Goal: Task Accomplishment & Management: Complete application form

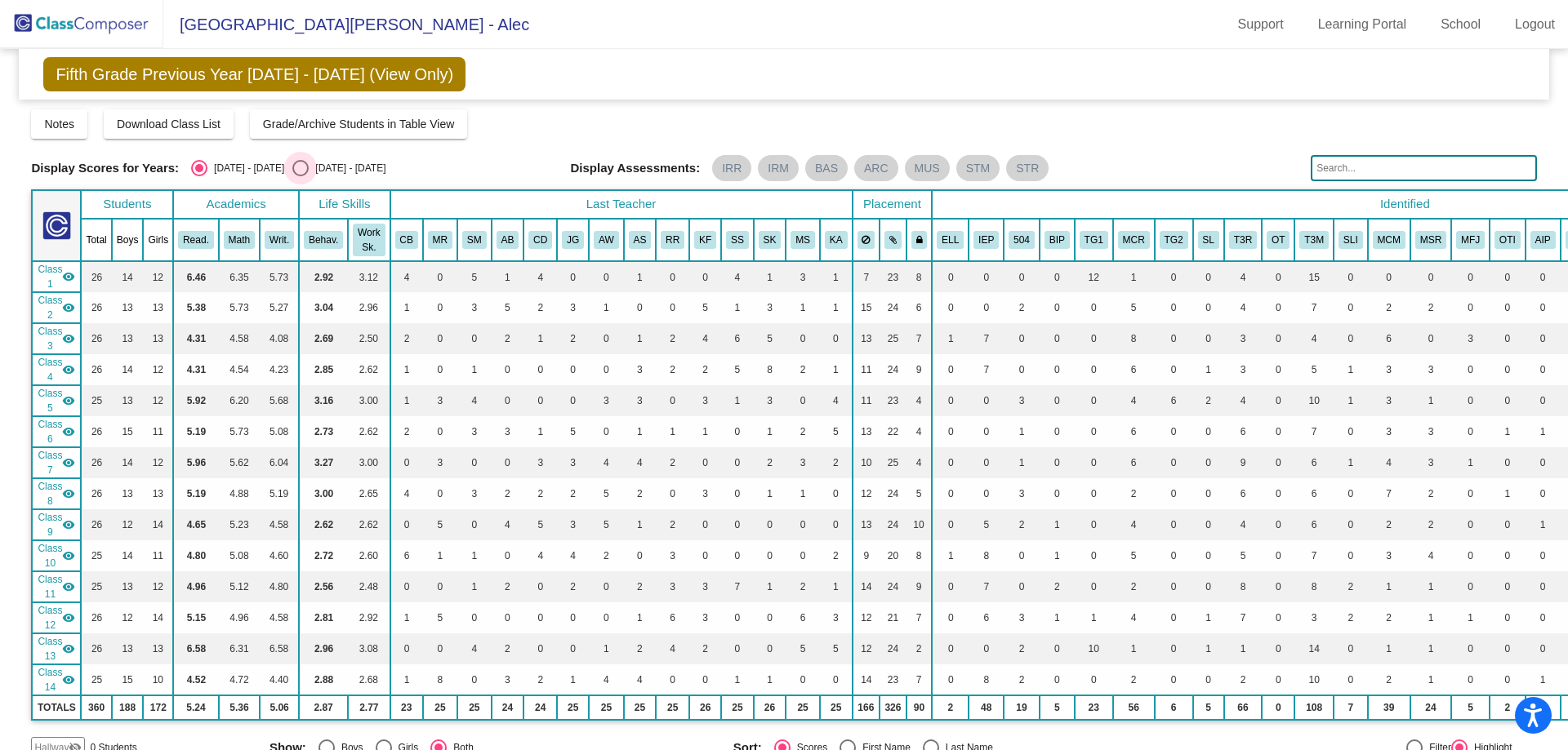
click at [292, 175] on div "Select an option" at bounding box center [300, 167] width 16 height 16
click at [300, 177] on input "[DATE] - [DATE]" at bounding box center [300, 177] width 1 height 1
radio input "true"
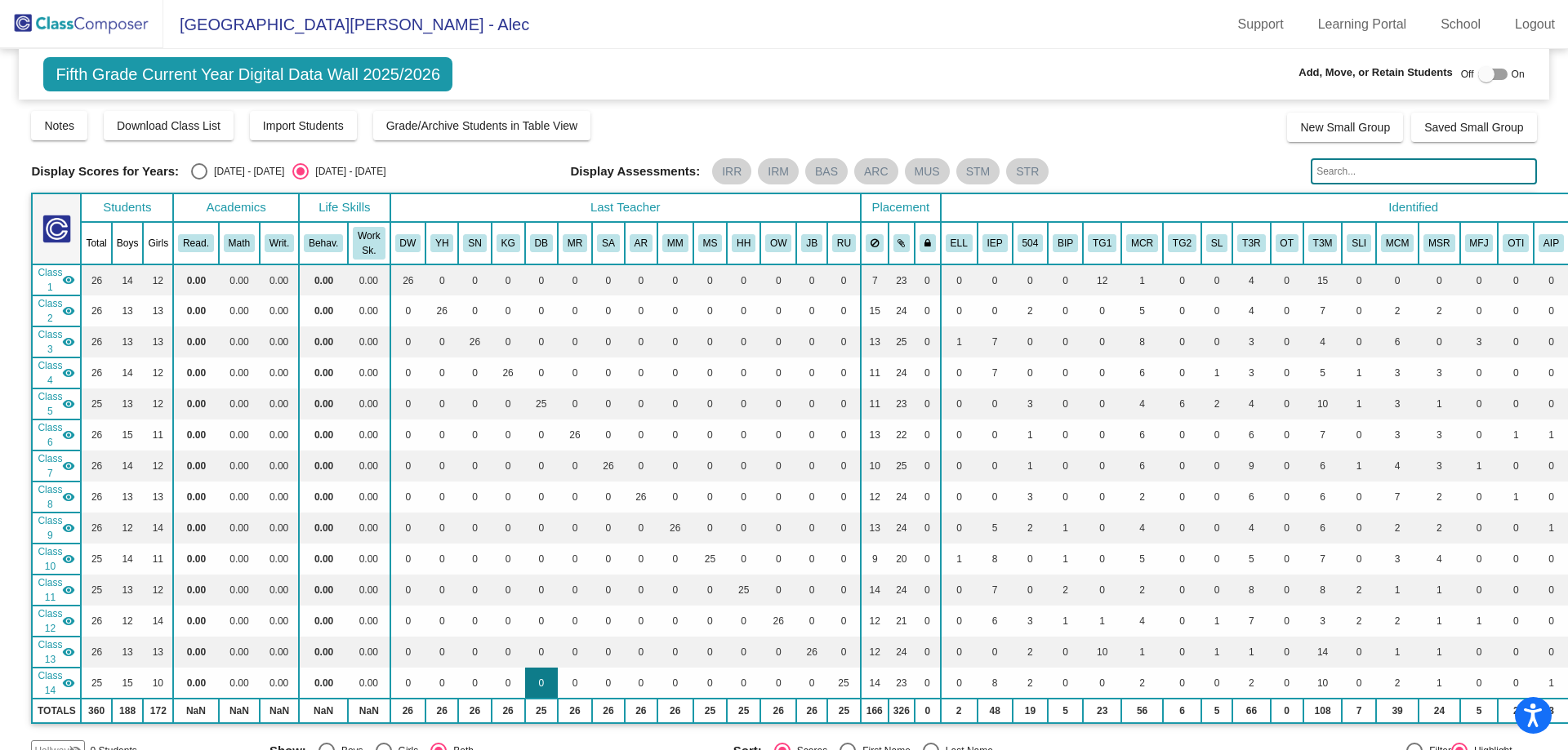
scroll to position [490, 0]
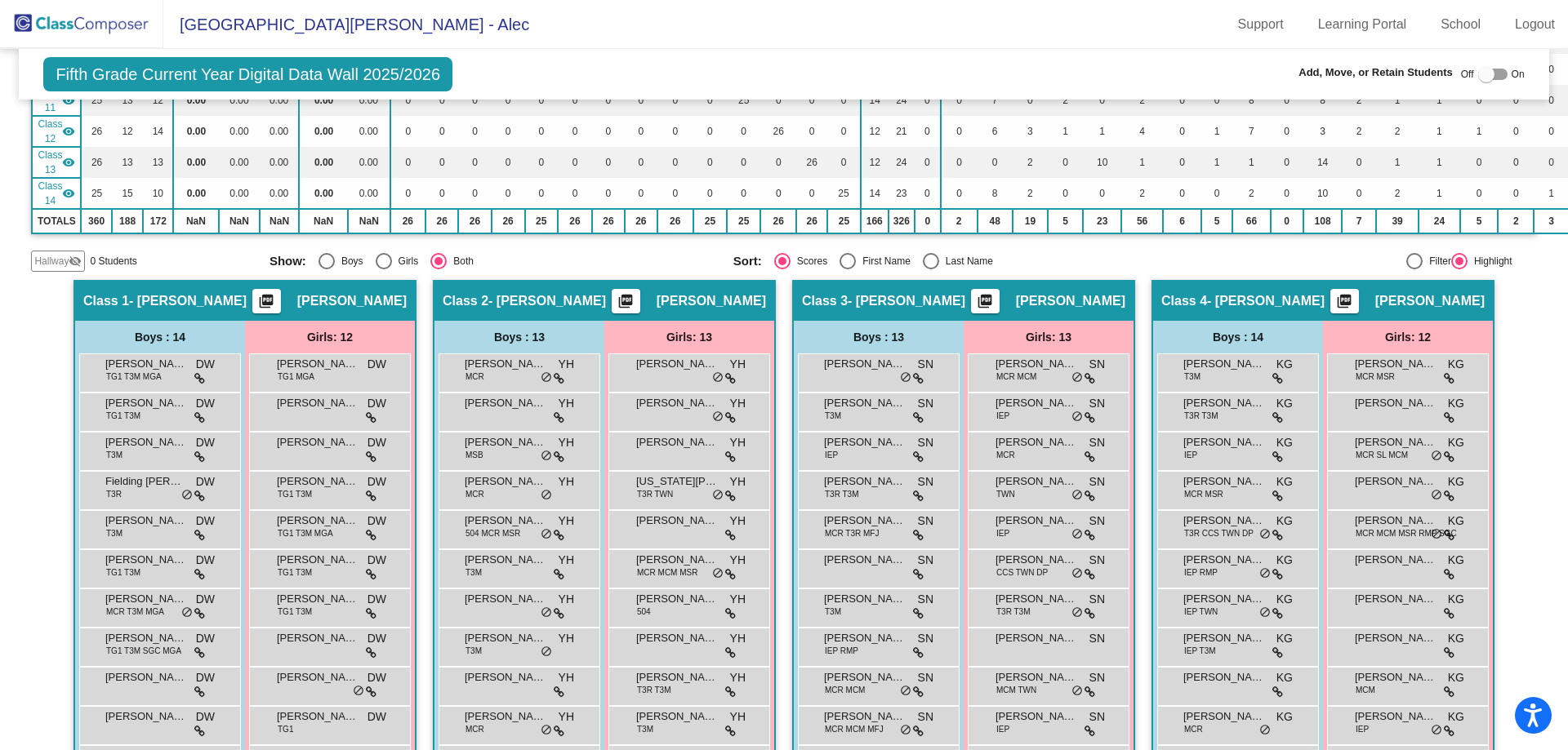
click at [53, 260] on span "Hallway" at bounding box center [52, 261] width 35 height 14
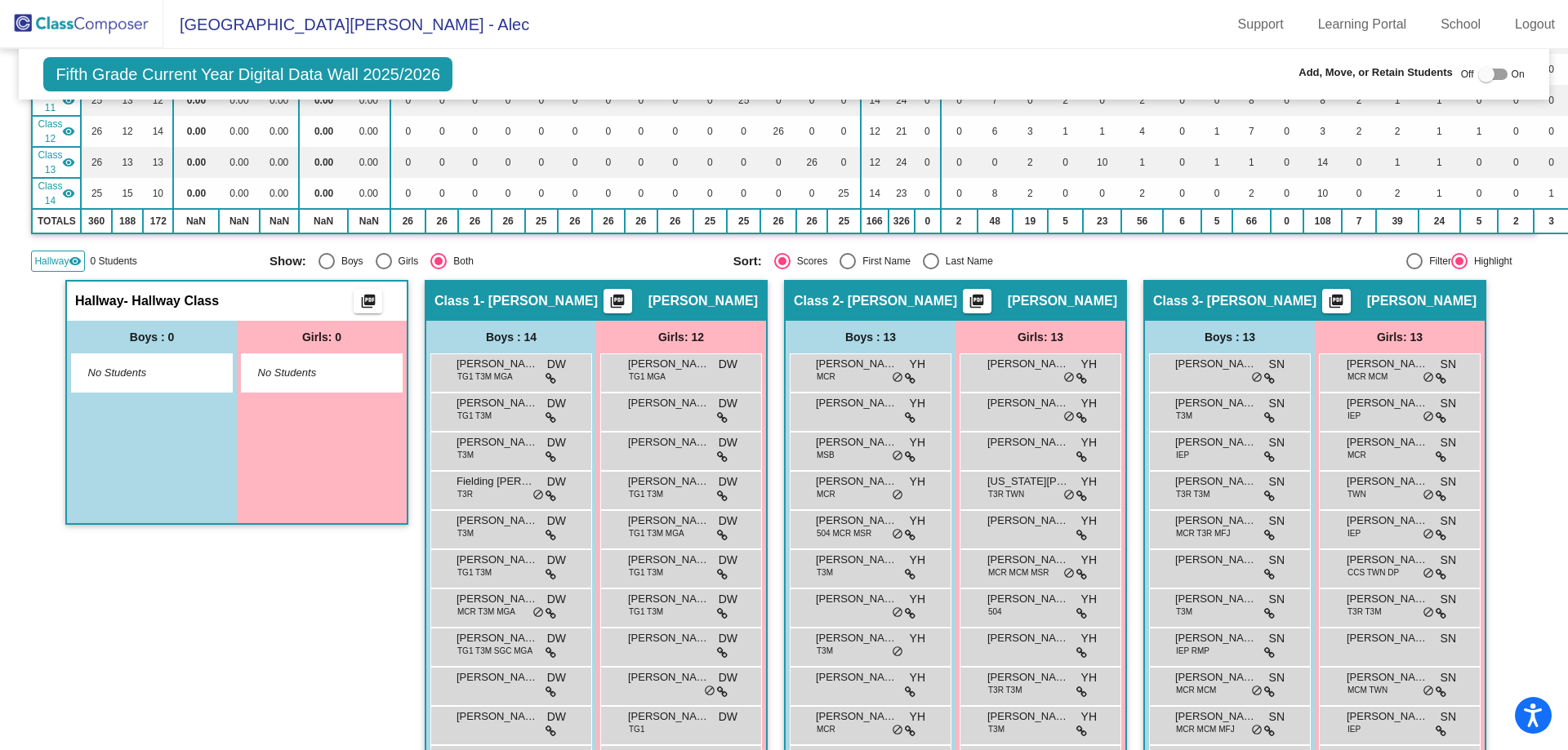
click at [1478, 73] on div at bounding box center [1485, 73] width 16 height 16
checkbox input "true"
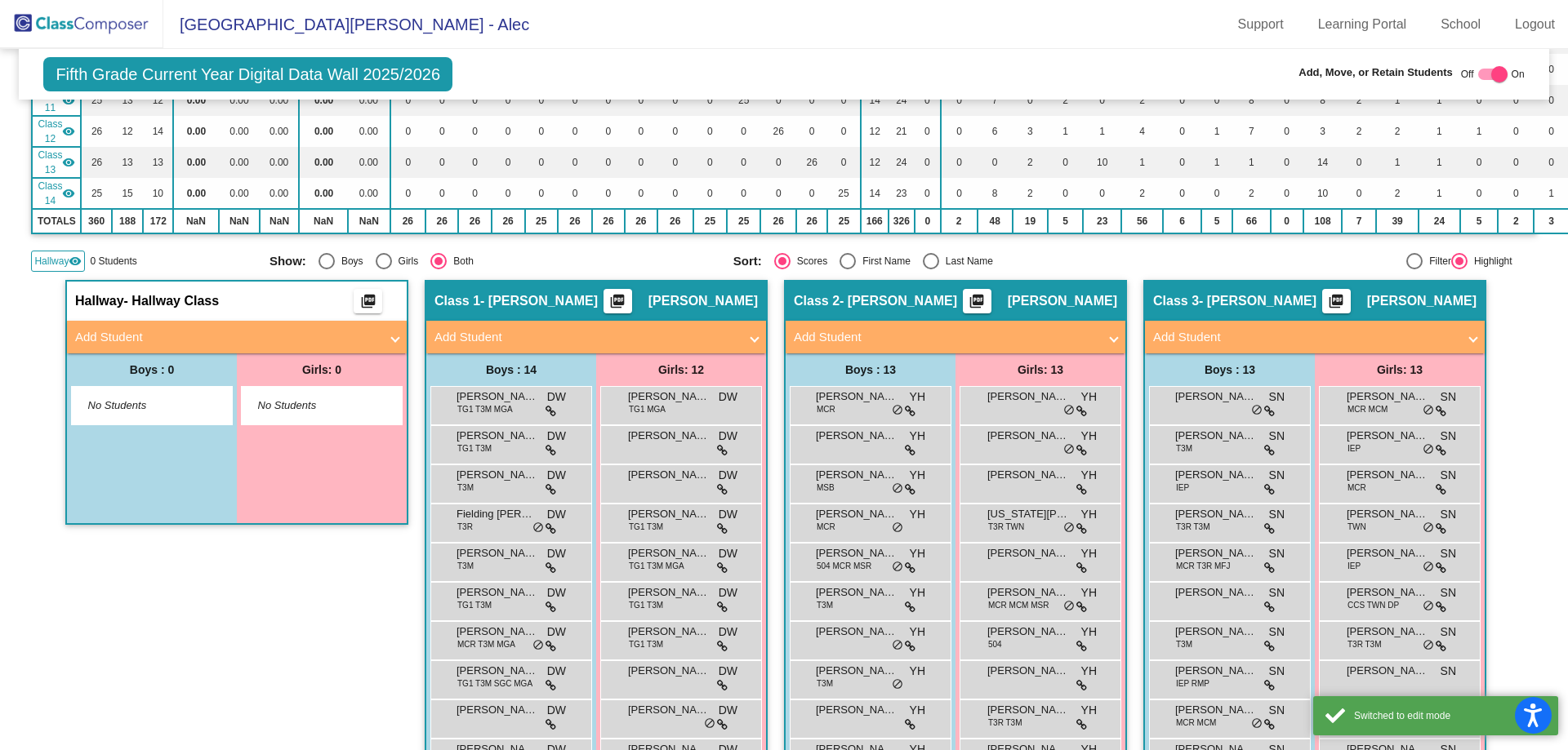
click at [394, 336] on span at bounding box center [395, 338] width 7 height 19
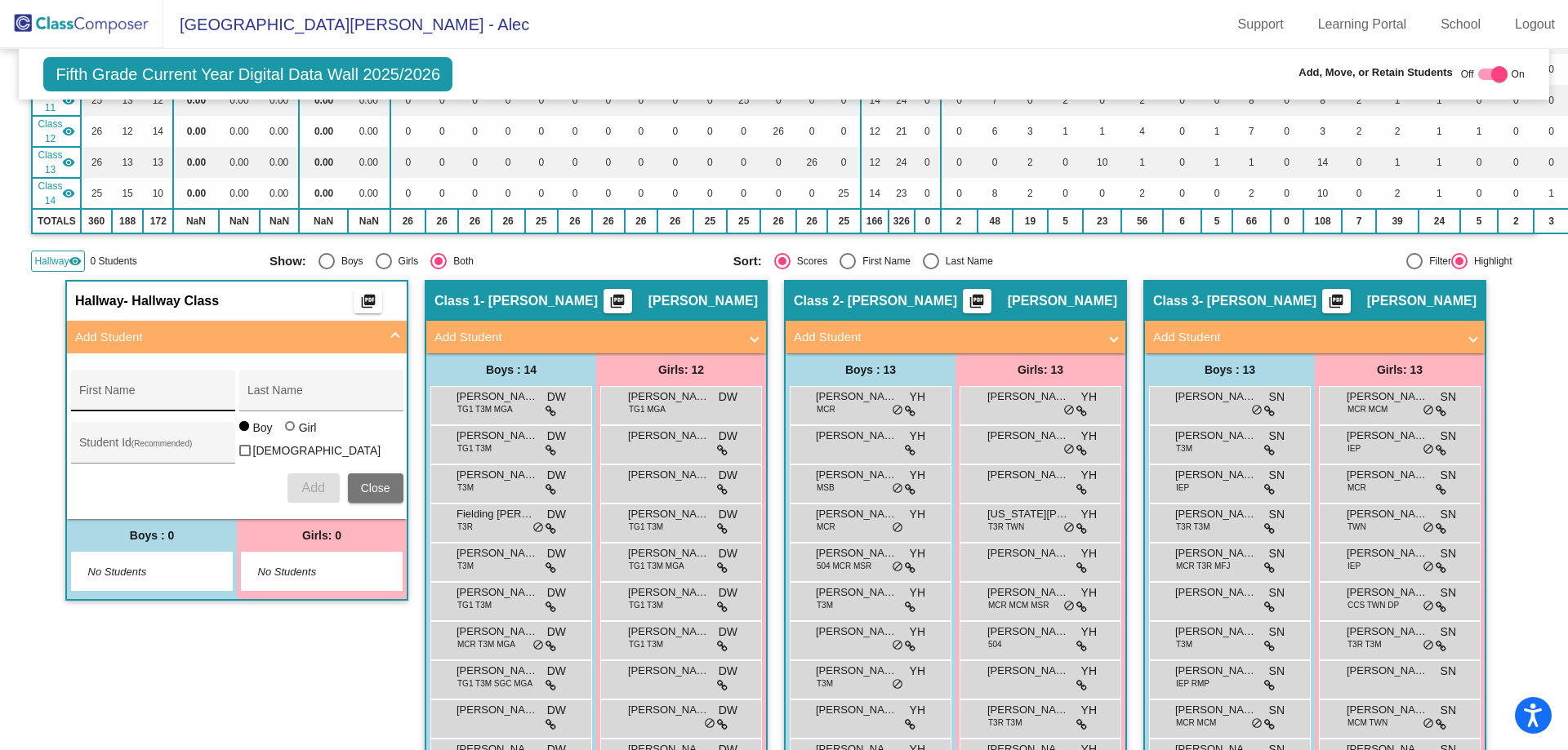
click at [91, 386] on div "First Name" at bounding box center [153, 395] width 147 height 34
type input "[PERSON_NAME]"
type input "[PERSON_NAME] [PERSON_NAME]"
click at [146, 449] on input "Student Id (Recommended)" at bounding box center [153, 448] width 147 height 13
type input "31859"
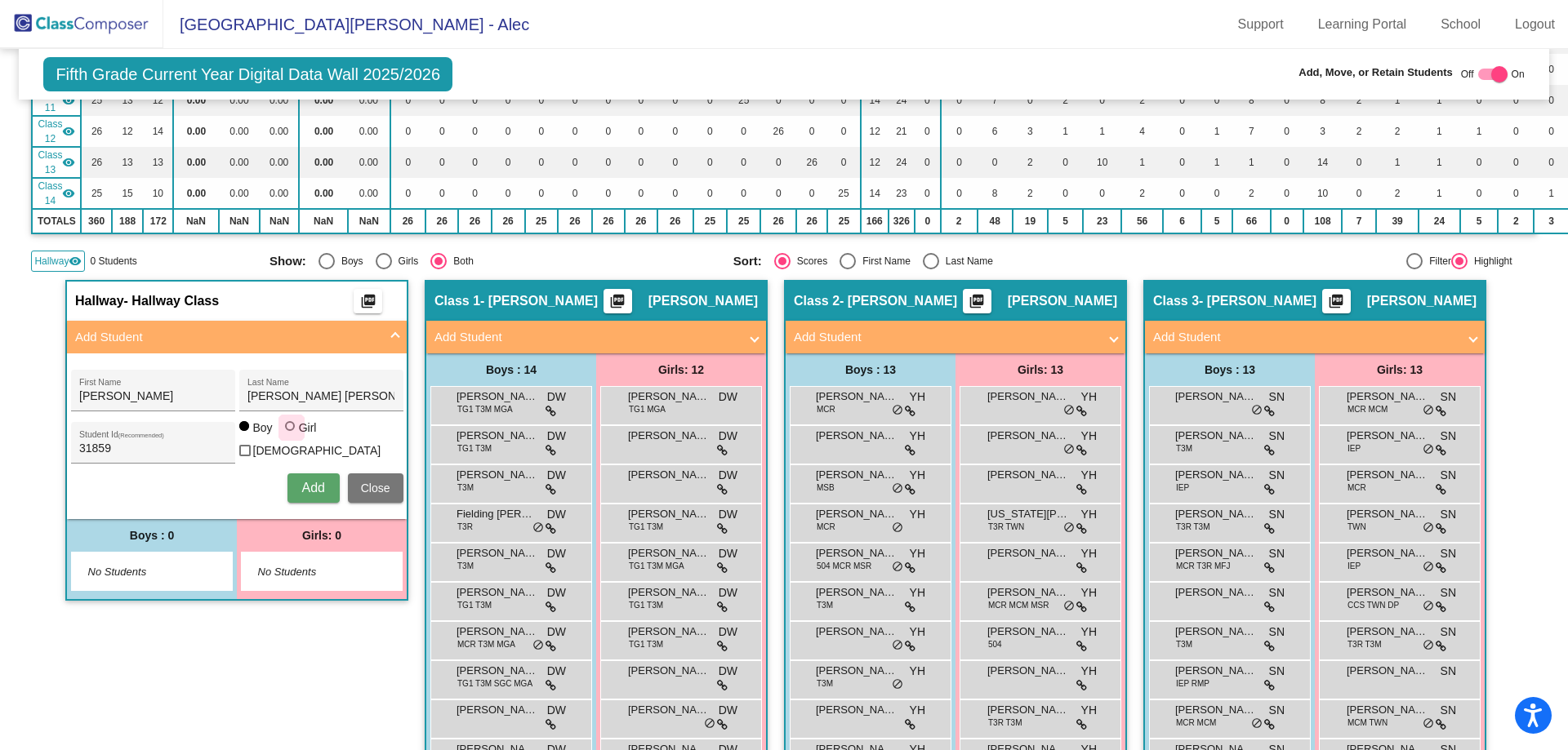
drag, startPoint x: 286, startPoint y: 437, endPoint x: 303, endPoint y: 466, distance: 33.6
click at [286, 434] on div at bounding box center [291, 427] width 13 height 13
click at [291, 435] on input "Girl" at bounding box center [291, 434] width 1 height 1
radio input "true"
click at [313, 485] on span "Add" at bounding box center [313, 487] width 23 height 14
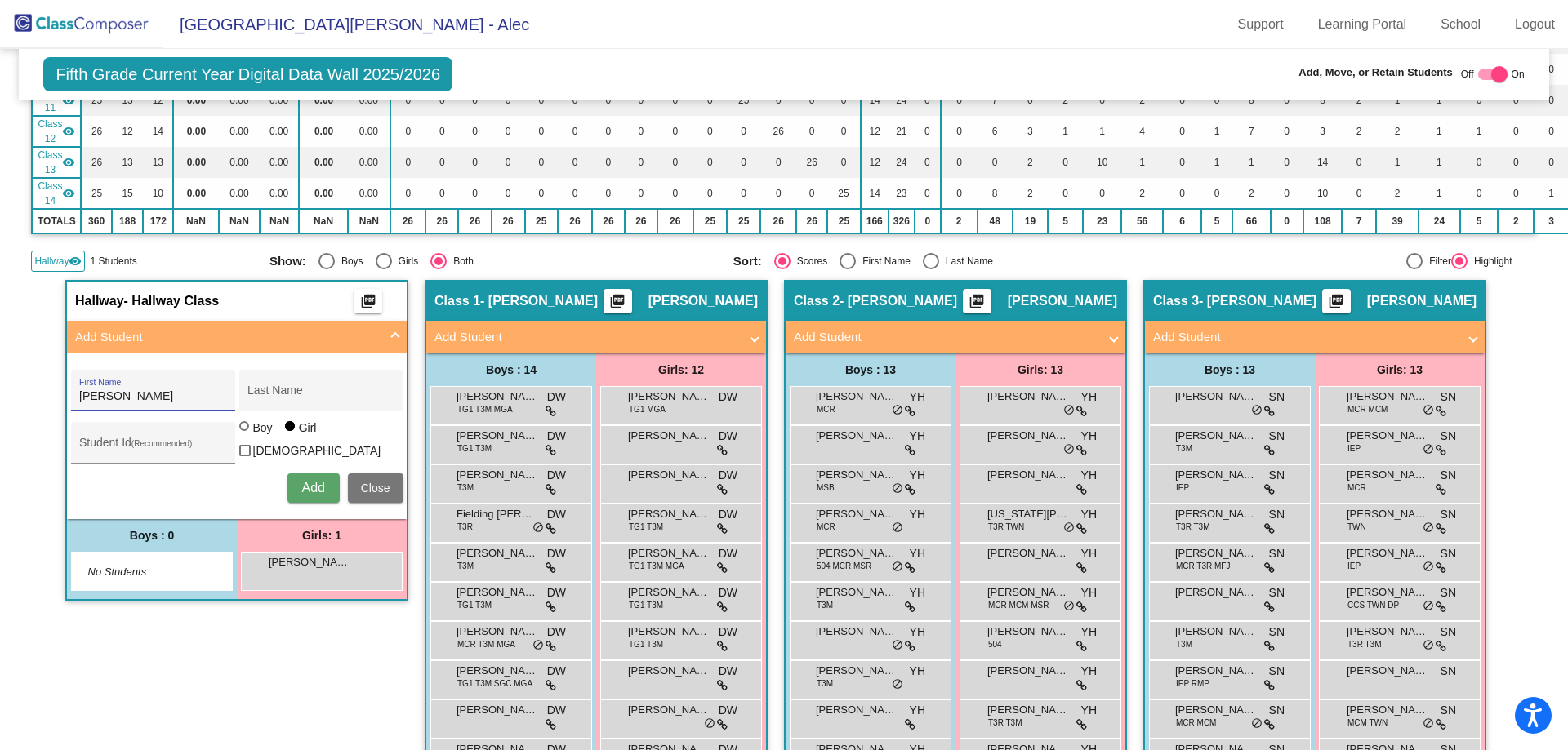
type input "[PERSON_NAME]"
click at [110, 443] on input "Student Id (Recommended)" at bounding box center [153, 448] width 147 height 13
type input "31846"
click at [314, 488] on span "Add" at bounding box center [313, 487] width 23 height 14
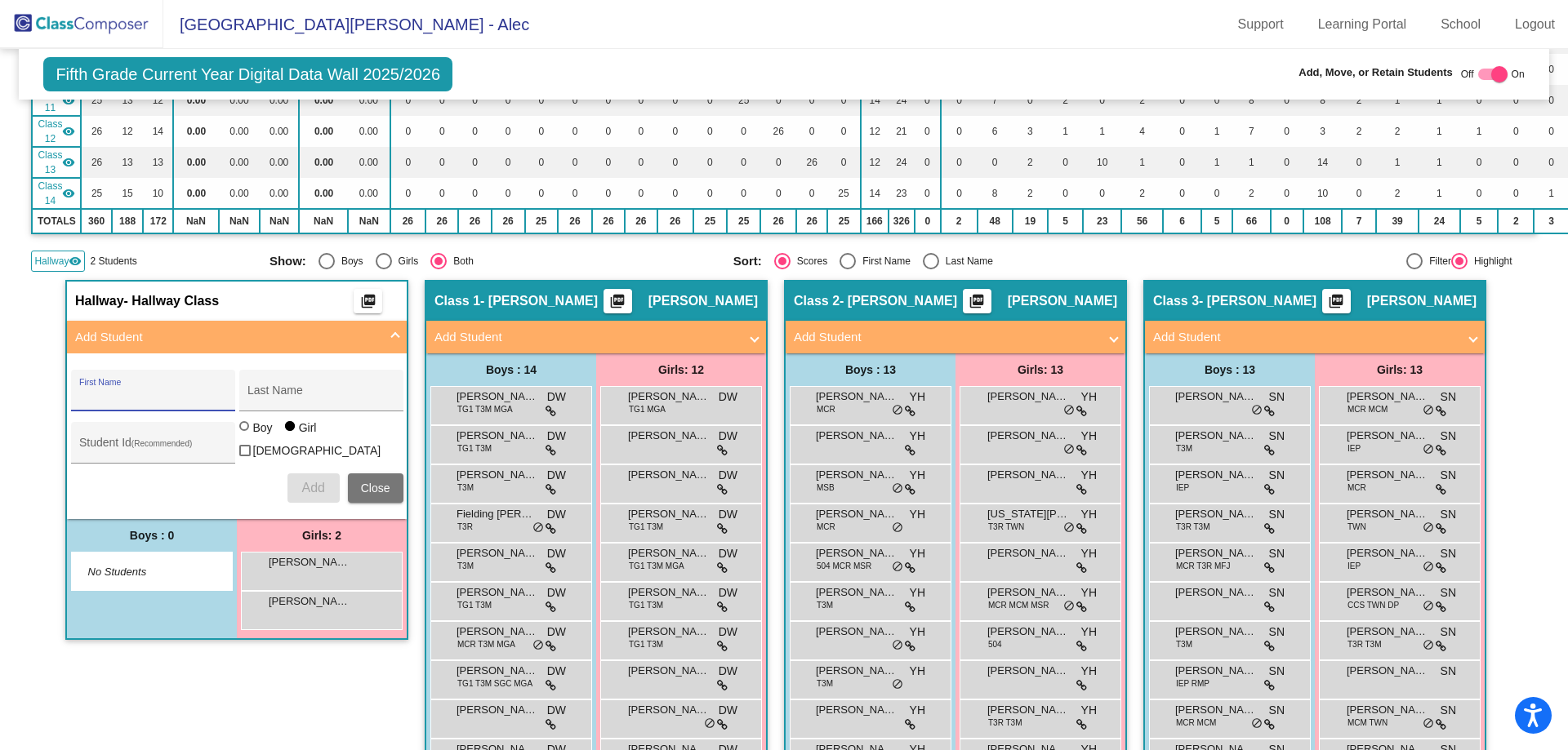
scroll to position [0, 0]
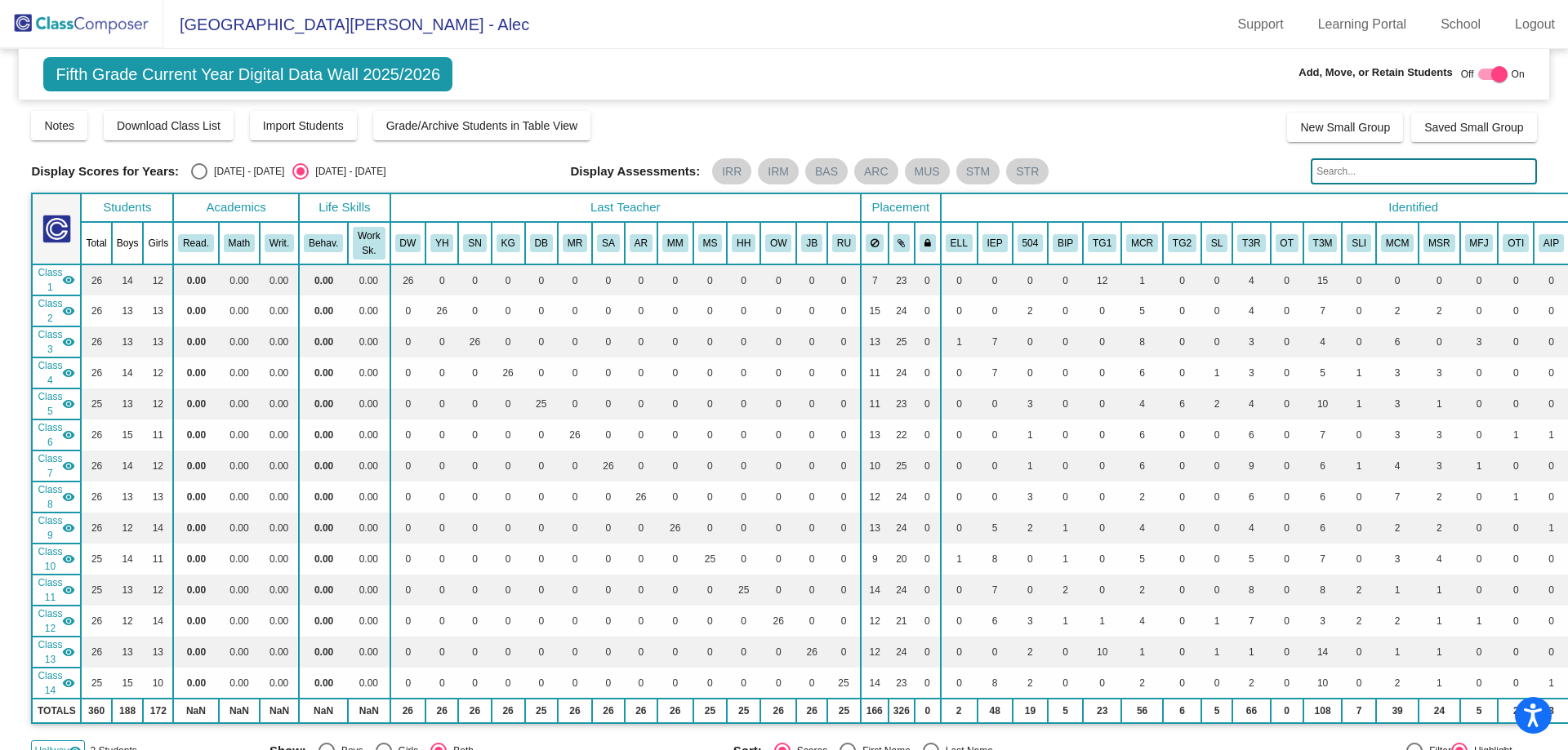
click at [1492, 74] on div at bounding box center [1499, 73] width 16 height 16
checkbox input "false"
click at [1030, 73] on div "Fifth Grade Current Year Digital Data Wall 2025/2026 Add, Move, or Retain Stude…" at bounding box center [783, 74] width 1529 height 51
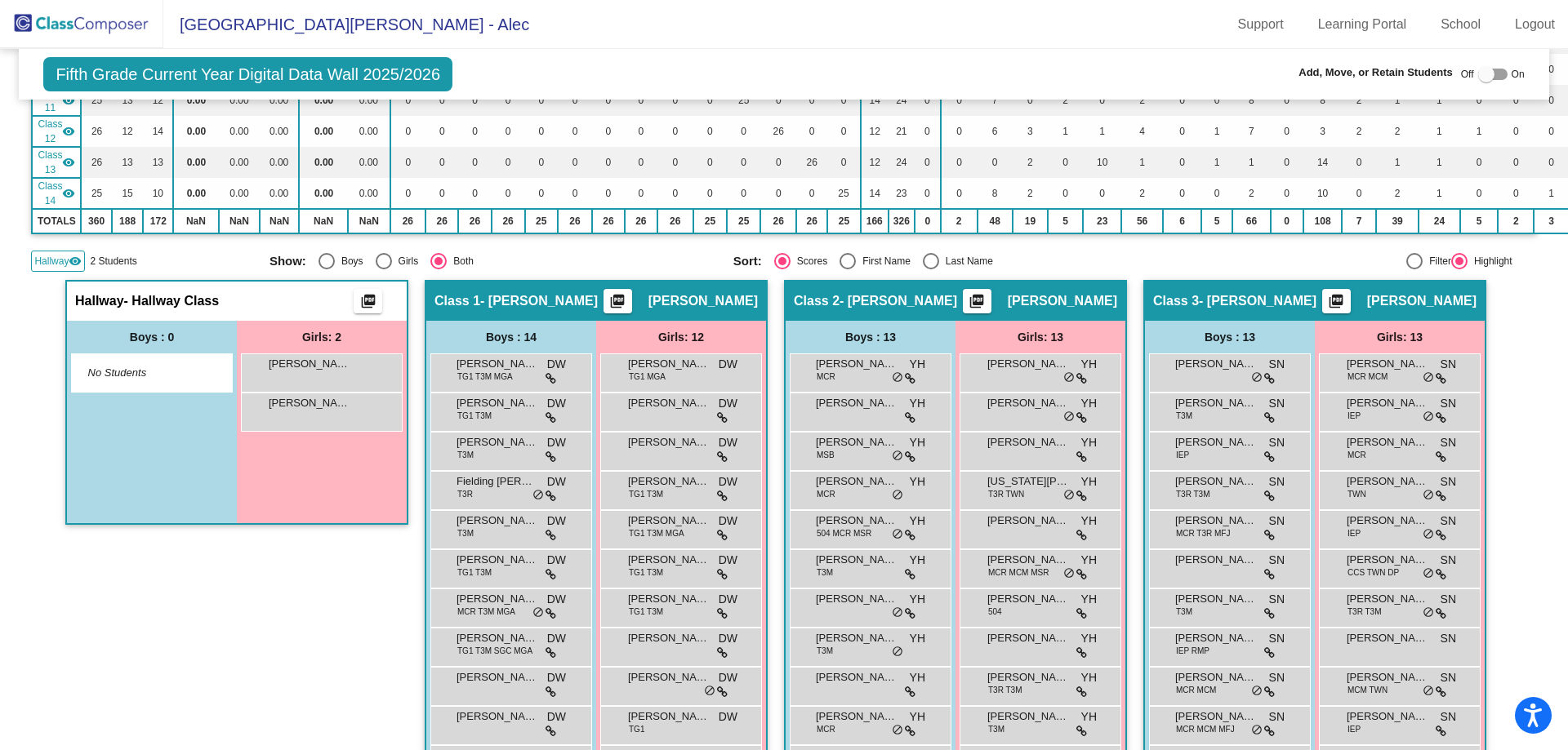
scroll to position [163, 0]
